Goal: Information Seeking & Learning: Learn about a topic

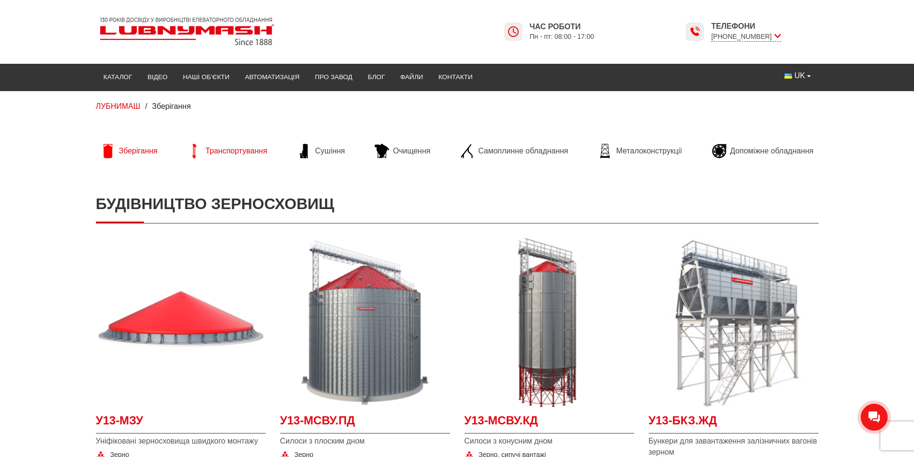
click at [256, 156] on span "Транспортування" at bounding box center [236, 151] width 62 height 11
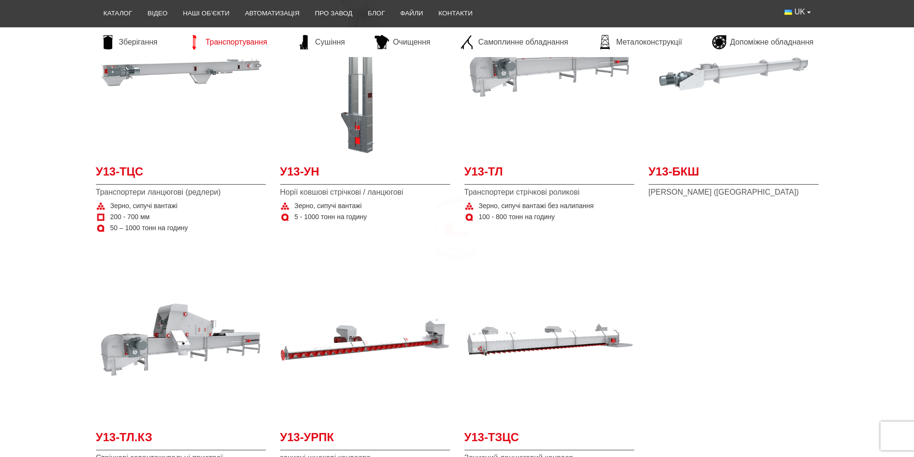
scroll to position [384, 0]
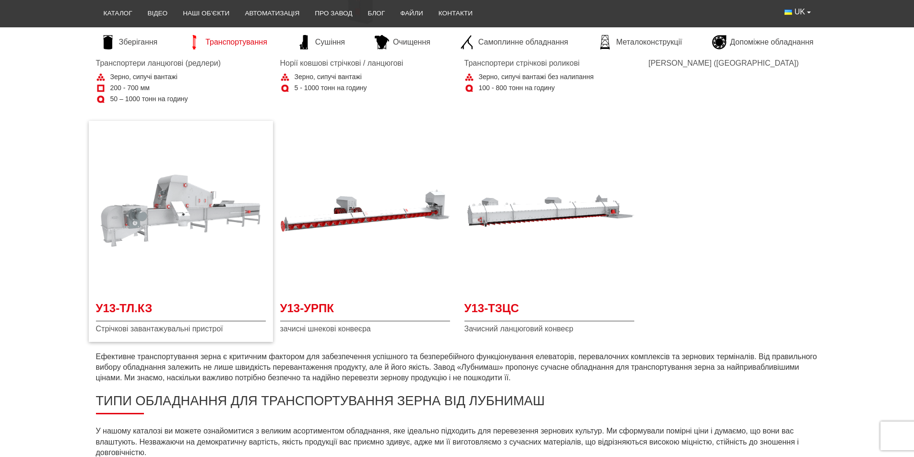
click at [224, 185] on img at bounding box center [181, 211] width 170 height 170
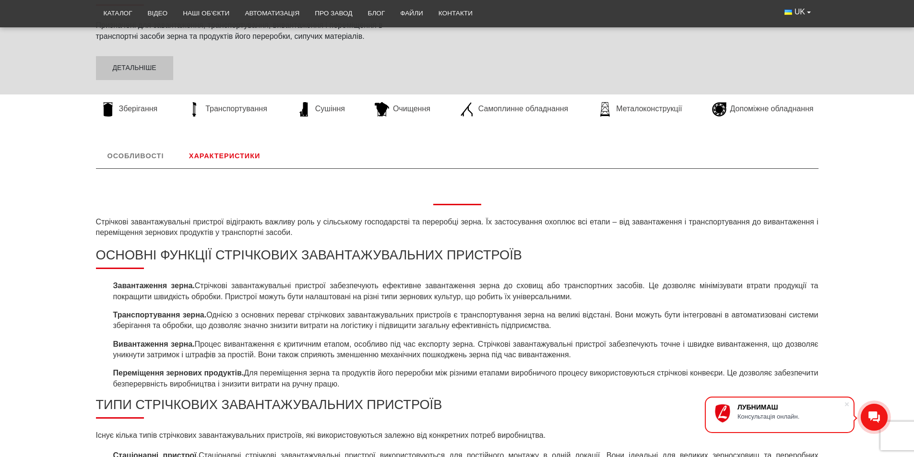
scroll to position [144, 0]
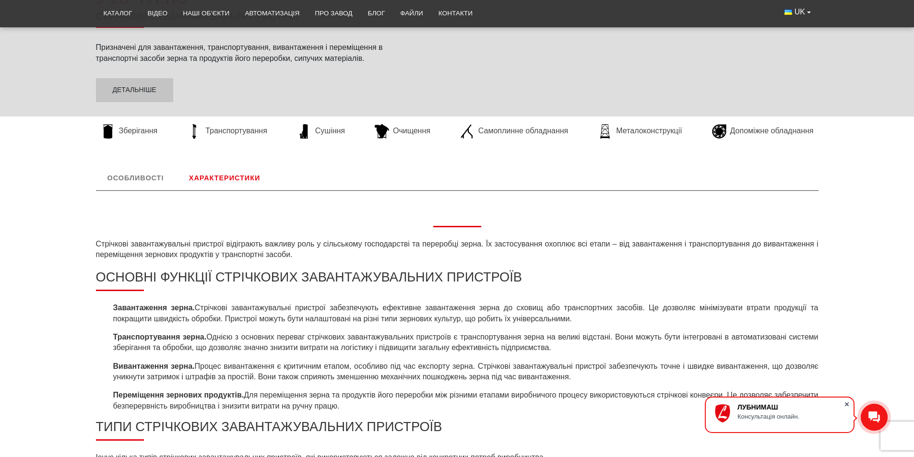
click at [847, 402] on span at bounding box center [847, 405] width 10 height 10
click at [133, 181] on link "Особливості" at bounding box center [136, 178] width 80 height 25
click at [247, 182] on link "Характеристики" at bounding box center [225, 178] width 94 height 25
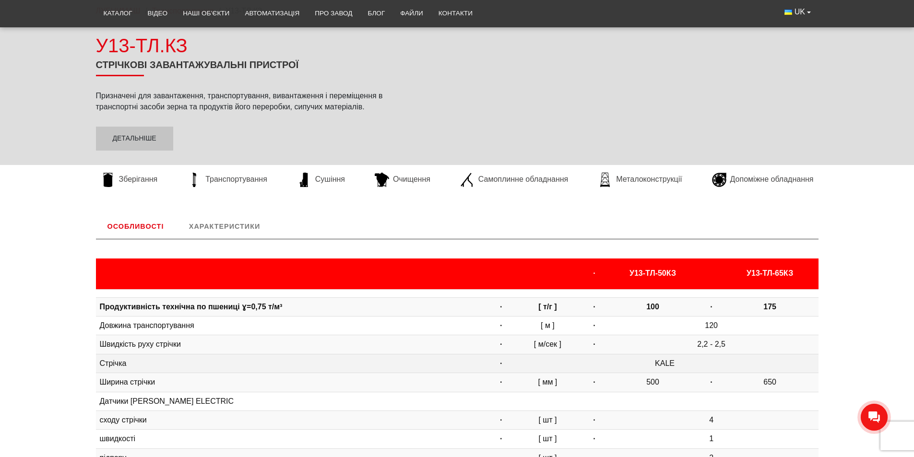
scroll to position [84, 0]
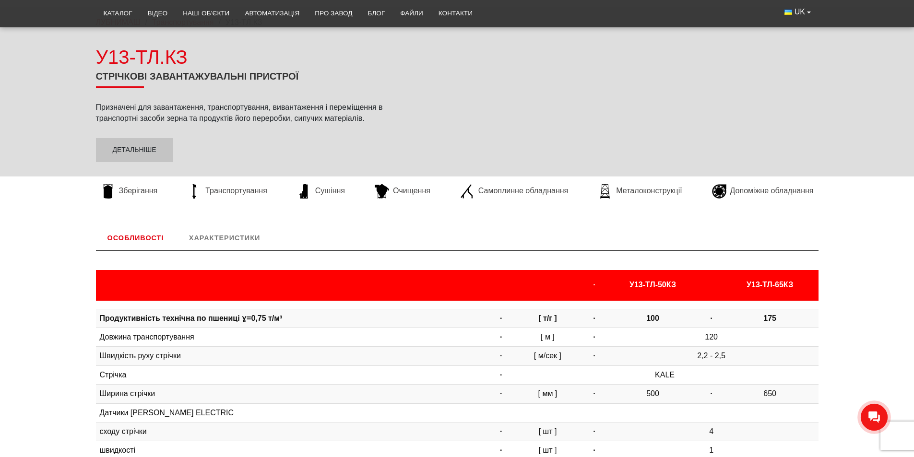
click at [296, 165] on div "ЛУБНИМАШ / Транспортування / У13-ТЛ.КЗ У13-ТЛ.КЗ Стрічкові завантажувальні прис…" at bounding box center [457, 106] width 914 height 199
click at [226, 200] on li "Транспортування" at bounding box center [227, 192] width 90 height 30
click at [235, 192] on span "Транспортування" at bounding box center [236, 191] width 62 height 11
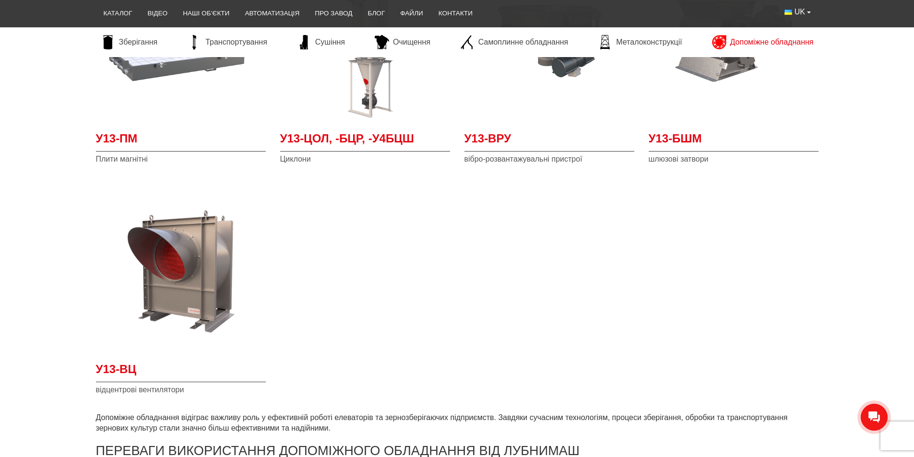
scroll to position [48, 0]
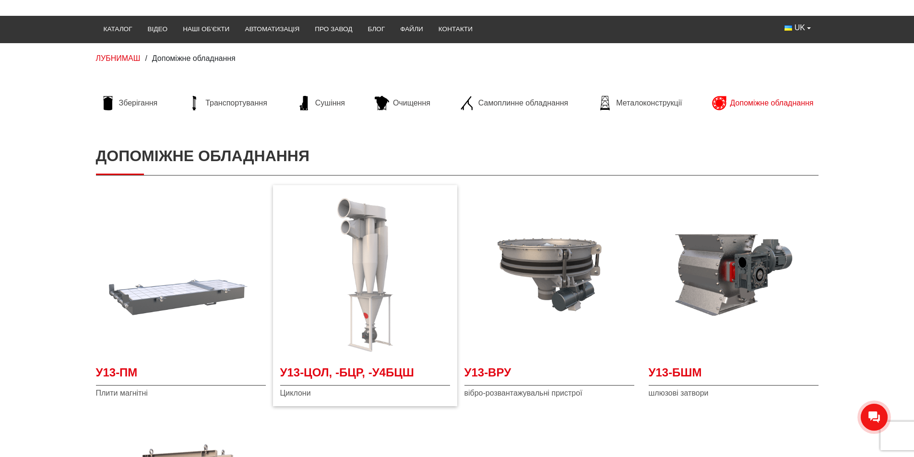
click at [381, 250] on img at bounding box center [365, 275] width 170 height 170
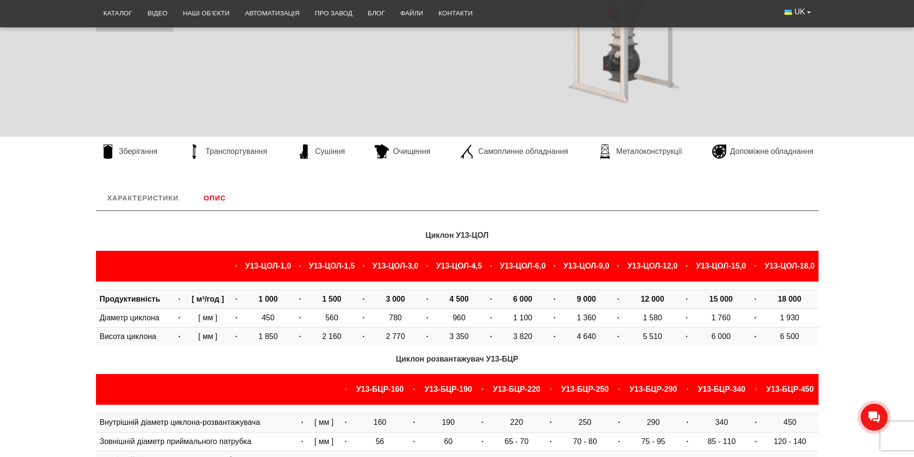
scroll to position [432, 0]
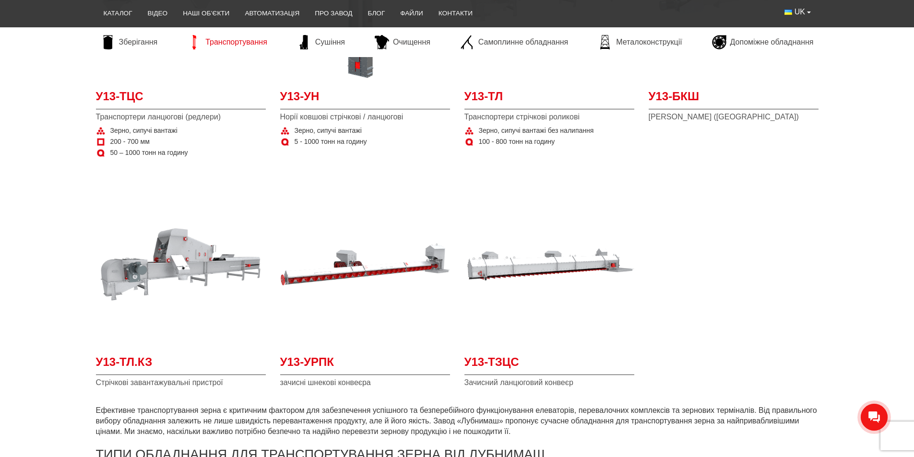
scroll to position [384, 0]
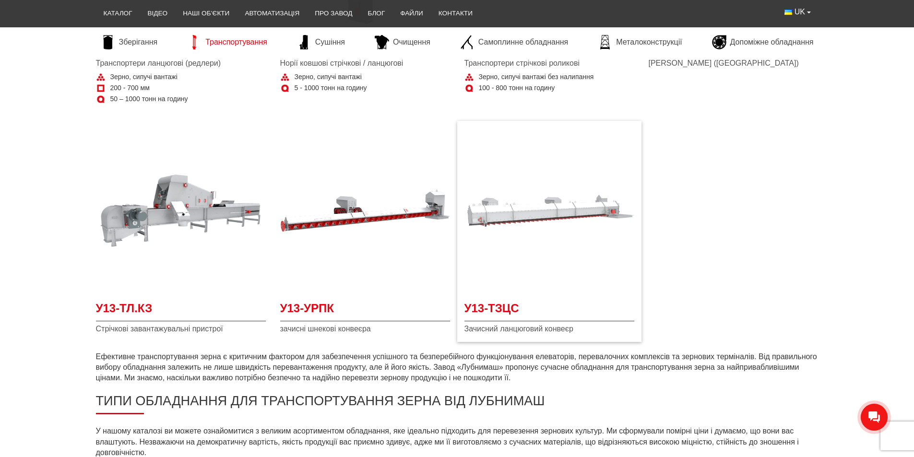
click at [599, 282] on img at bounding box center [550, 211] width 170 height 170
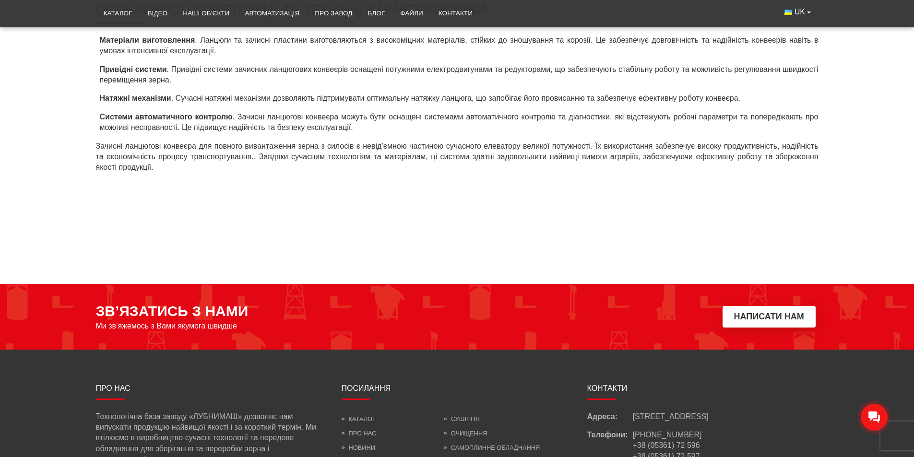
scroll to position [672, 0]
